Goal: Information Seeking & Learning: Find specific fact

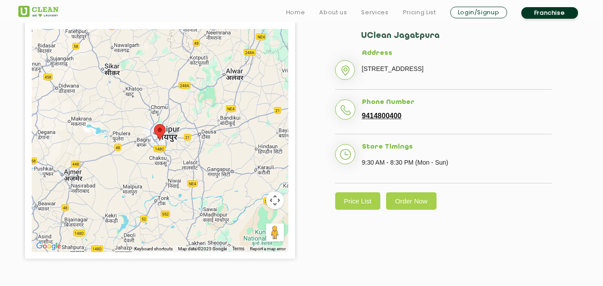
scroll to position [216, 0]
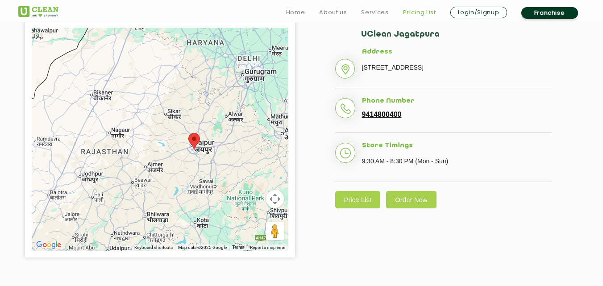
click at [425, 13] on link "Pricing List" at bounding box center [419, 12] width 33 height 11
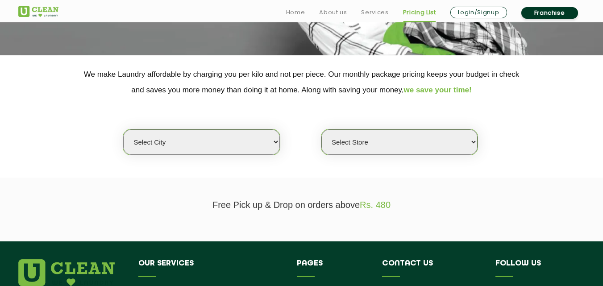
scroll to position [153, 0]
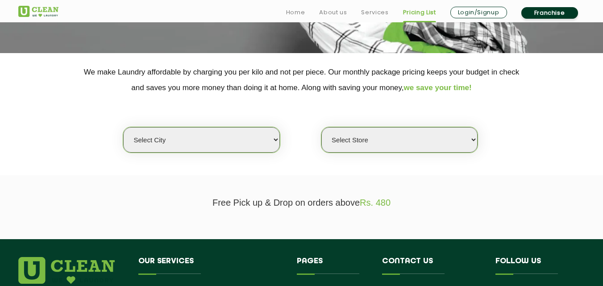
click at [271, 146] on select "Select city [GEOGRAPHIC_DATA] [GEOGRAPHIC_DATA] [GEOGRAPHIC_DATA] [GEOGRAPHIC_D…" at bounding box center [201, 139] width 156 height 25
select select "26"
click at [123, 127] on select "Select city [GEOGRAPHIC_DATA] [GEOGRAPHIC_DATA] [GEOGRAPHIC_DATA] [GEOGRAPHIC_D…" at bounding box center [201, 139] width 156 height 25
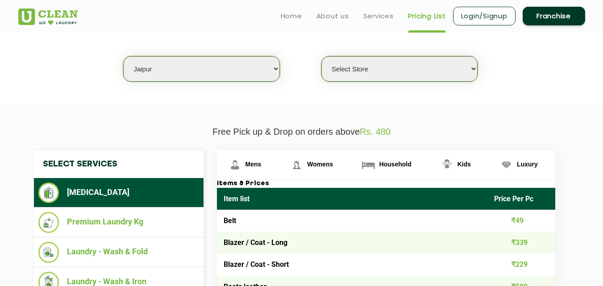
scroll to position [224, 0]
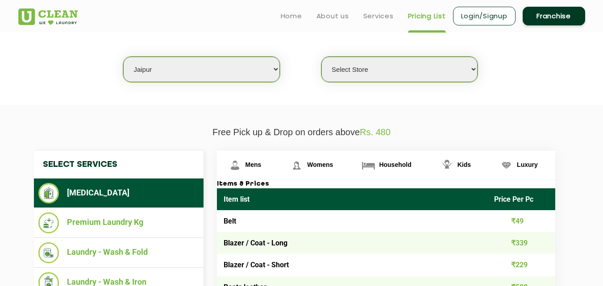
click at [375, 79] on select "Select Store [GEOGRAPHIC_DATA][PERSON_NAME] [GEOGRAPHIC_DATA] [PERSON_NAME][GEO…" at bounding box center [399, 69] width 156 height 25
select select "214"
click at [321, 57] on select "Select Store [GEOGRAPHIC_DATA][PERSON_NAME] [GEOGRAPHIC_DATA] [PERSON_NAME][GEO…" at bounding box center [399, 69] width 156 height 25
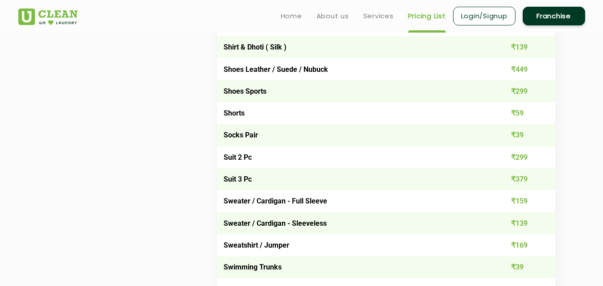
scroll to position [1344, 0]
drag, startPoint x: 530, startPoint y: 156, endPoint x: 525, endPoint y: 159, distance: 5.8
click at [525, 159] on td "₹299" at bounding box center [522, 158] width 68 height 22
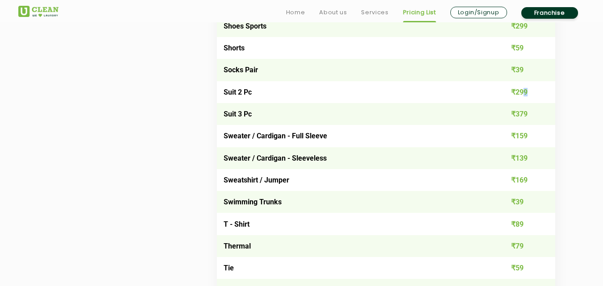
scroll to position [1459, 0]
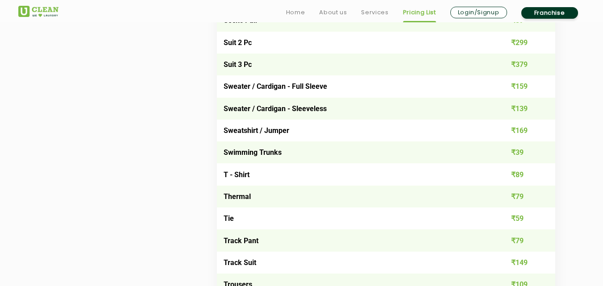
click at [278, 130] on td "Sweatshirt / Jumper" at bounding box center [352, 131] width 271 height 22
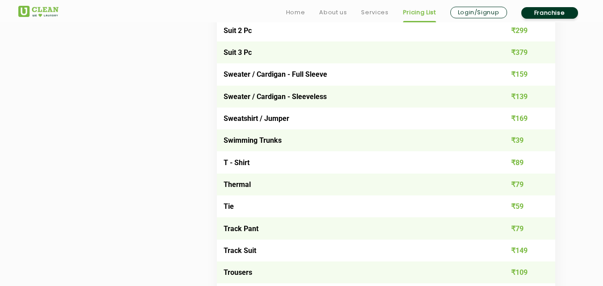
scroll to position [1472, 0]
